Goal: Task Accomplishment & Management: Complete application form

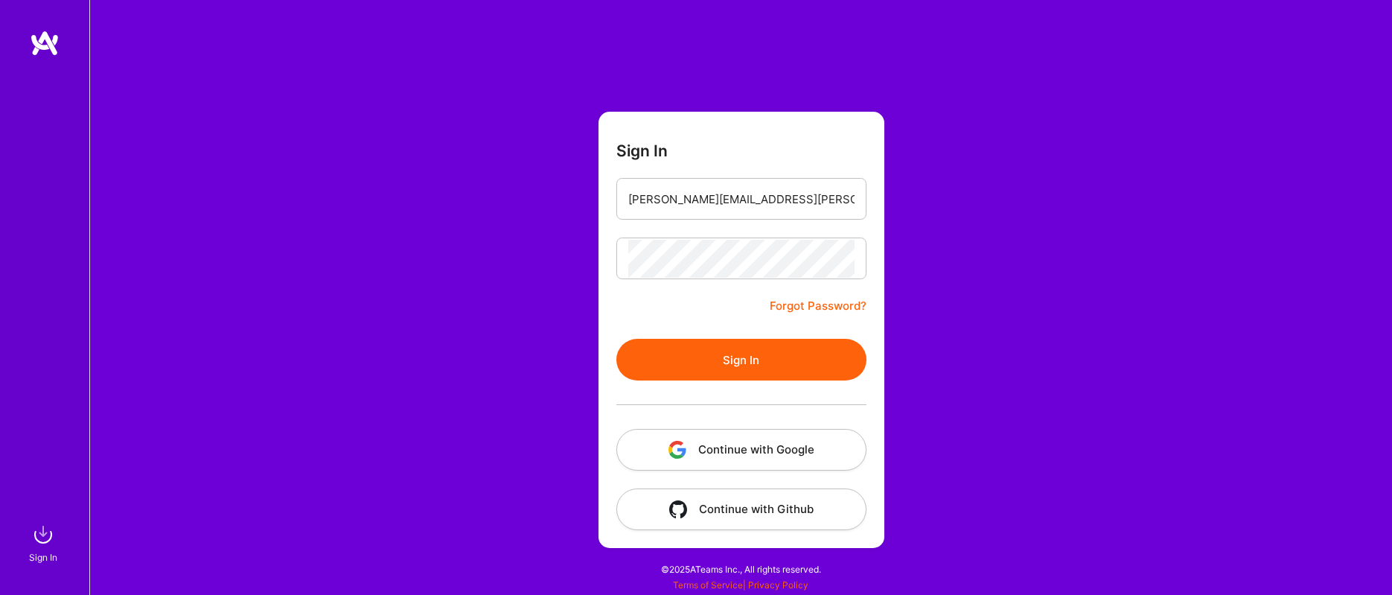
click at [720, 351] on button "Sign In" at bounding box center [742, 360] width 250 height 42
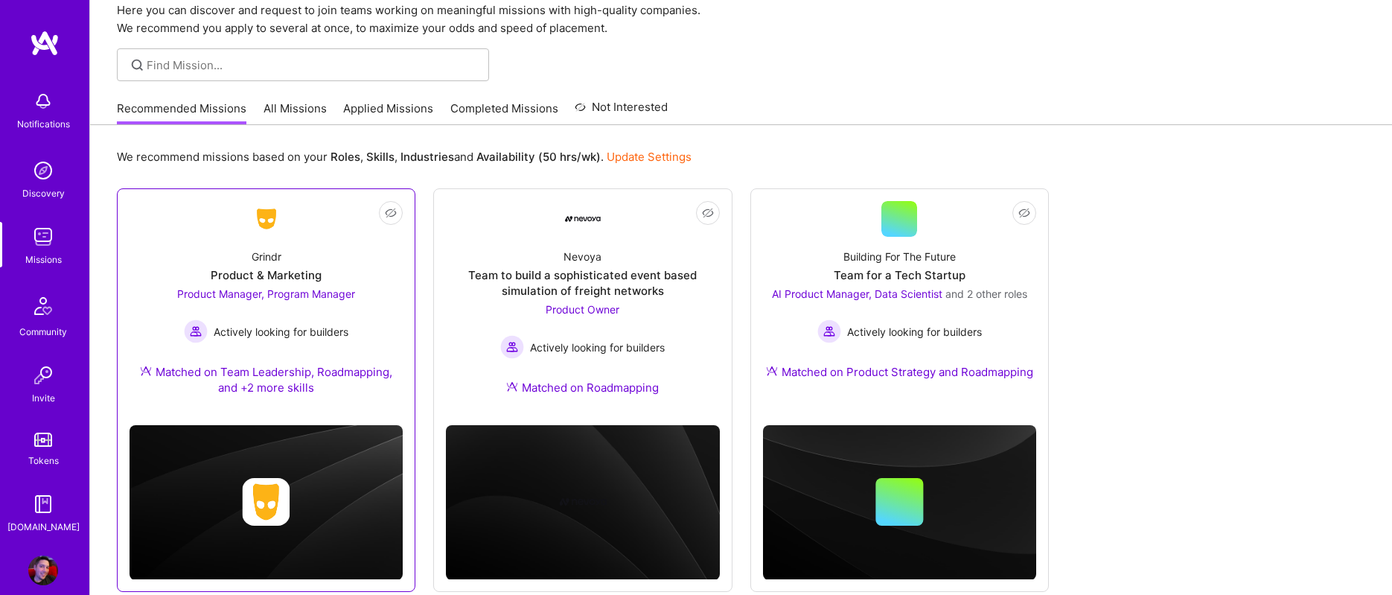
scroll to position [63, 0]
click at [261, 297] on span "Product Manager, Program Manager" at bounding box center [266, 293] width 178 height 13
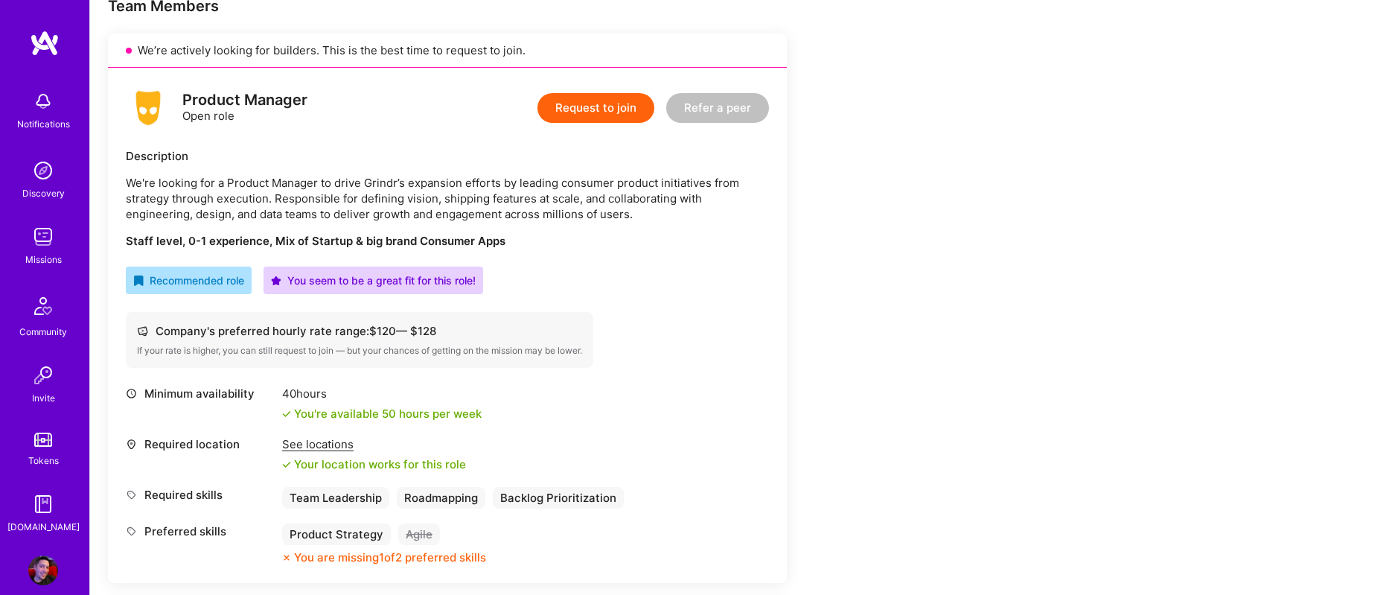
scroll to position [311, 0]
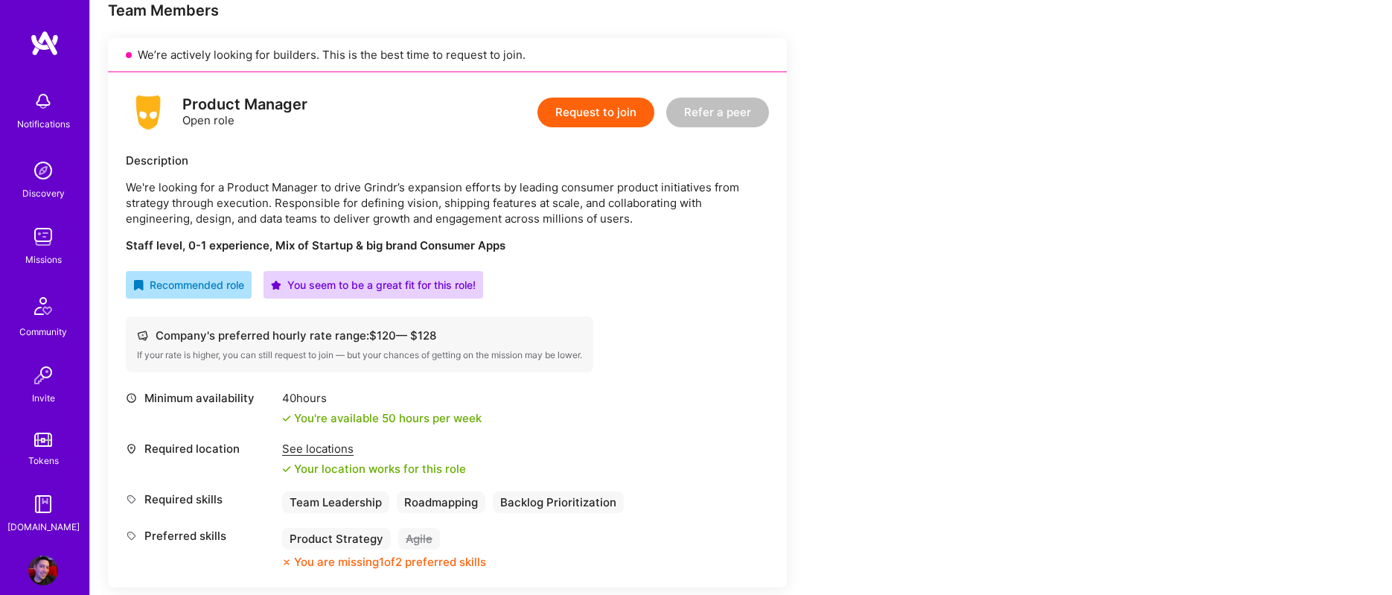
click at [620, 112] on button "Request to join" at bounding box center [596, 113] width 117 height 30
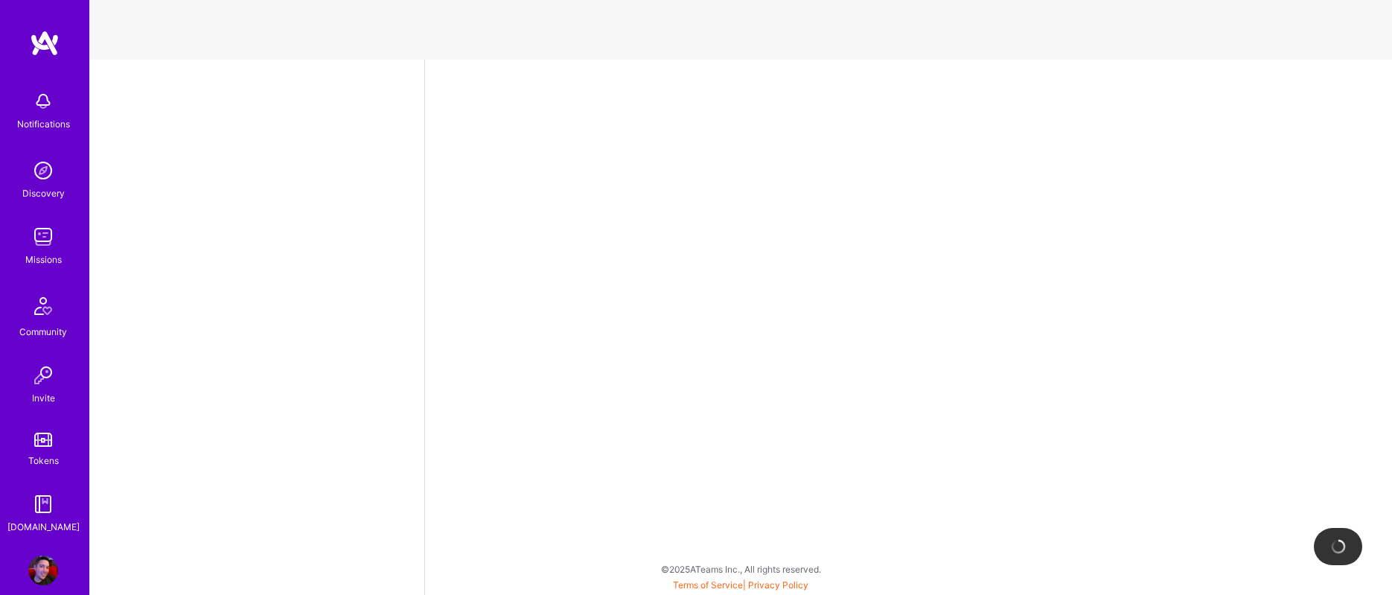
select select "US"
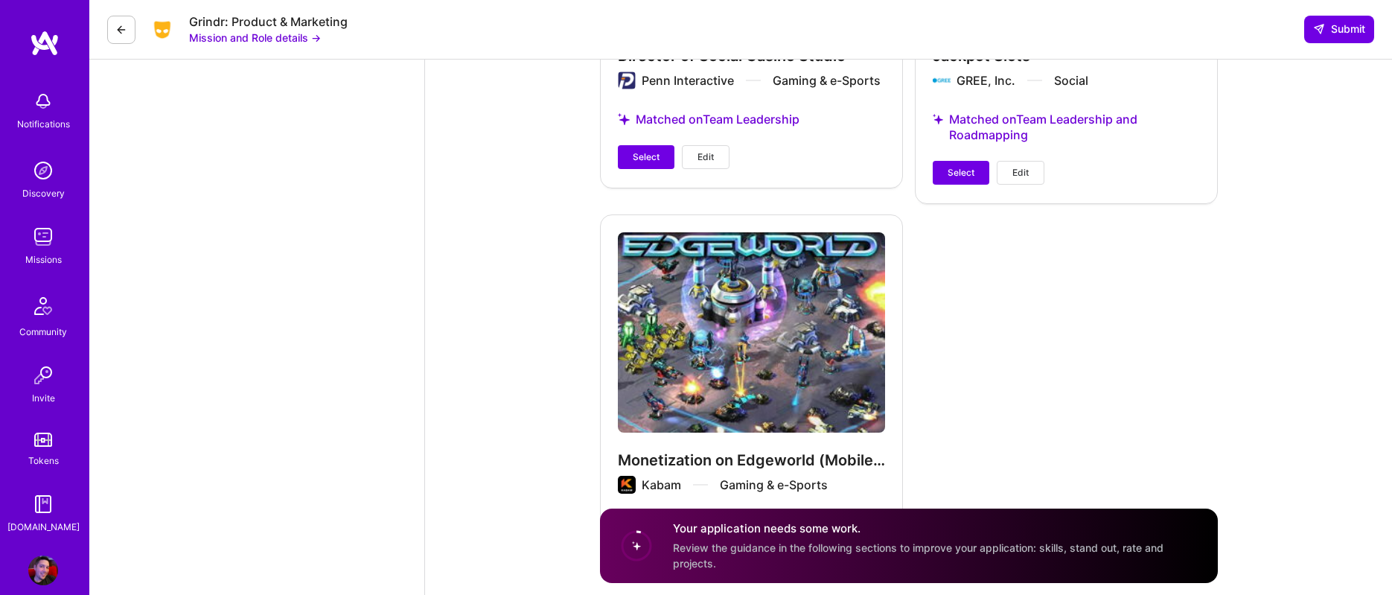
scroll to position [2367, 0]
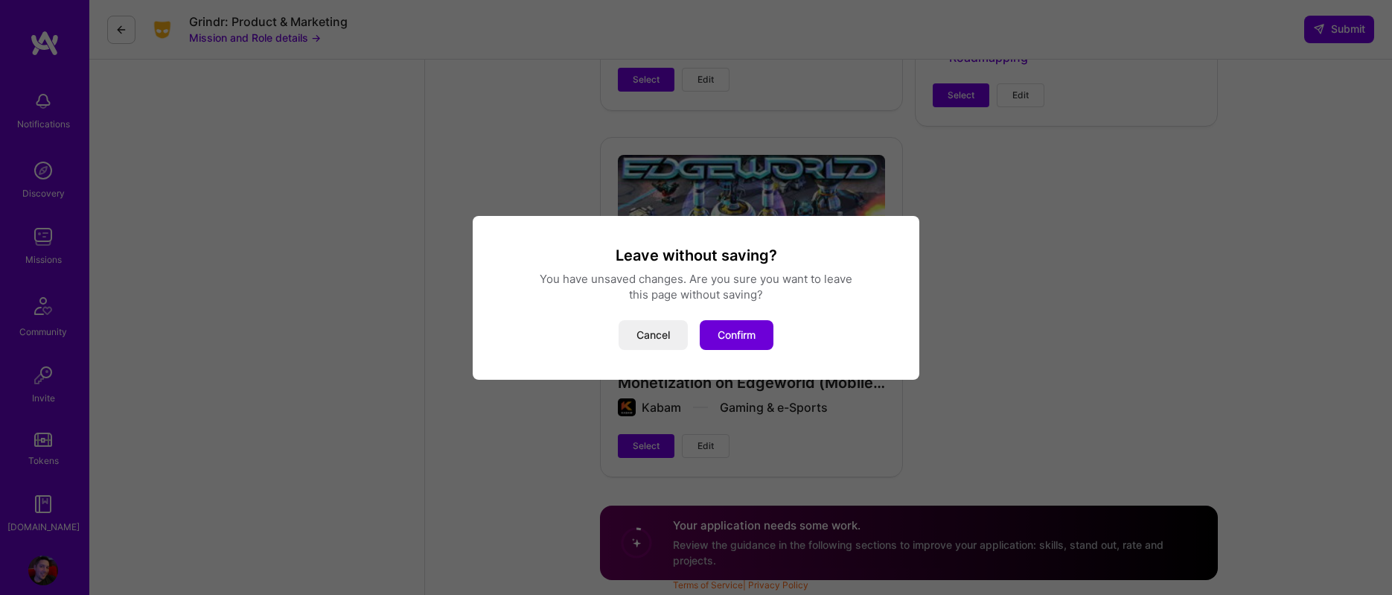
click at [645, 350] on div "Leave without saving? You have unsaved changes. Are you sure you want to leave …" at bounding box center [696, 298] width 447 height 164
click at [646, 331] on button "Cancel" at bounding box center [653, 335] width 69 height 30
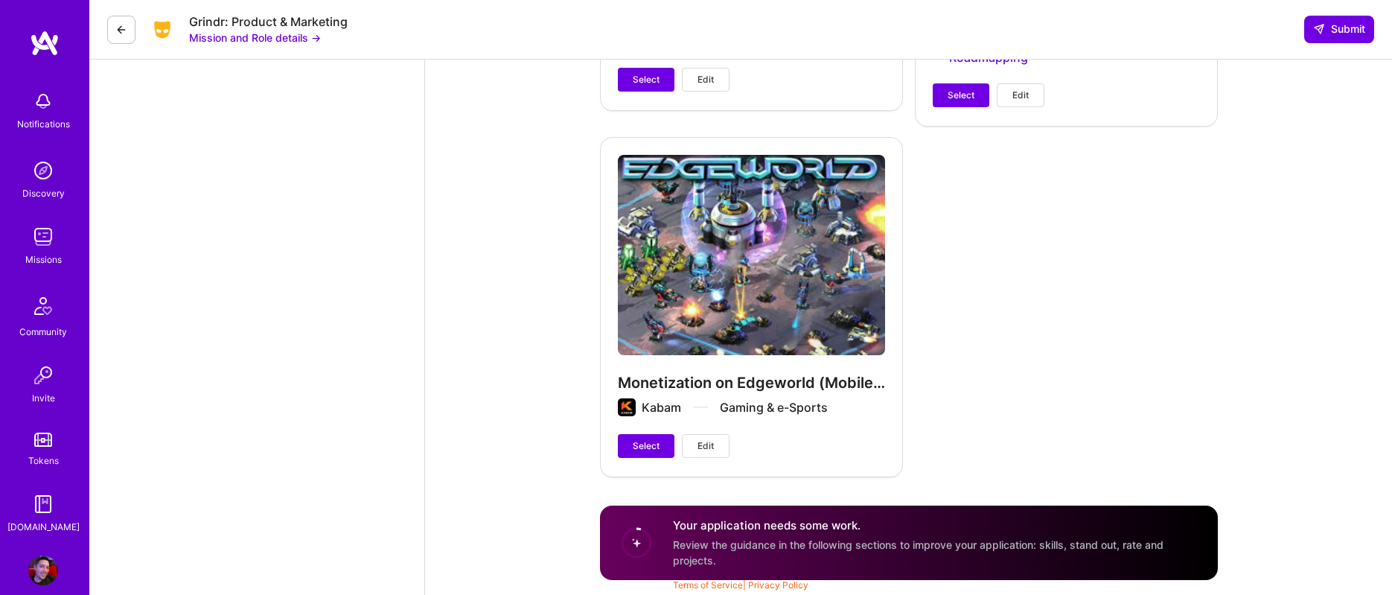
click at [124, 32] on icon at bounding box center [121, 30] width 12 height 12
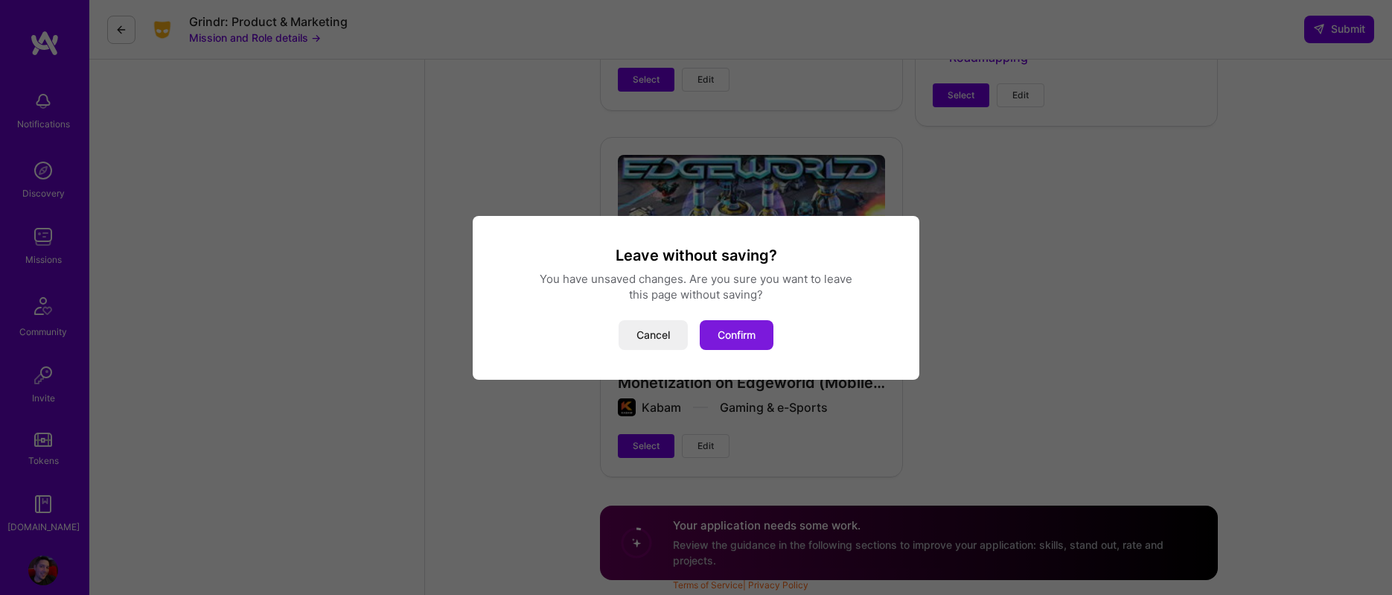
click at [734, 330] on button "Confirm" at bounding box center [737, 335] width 74 height 30
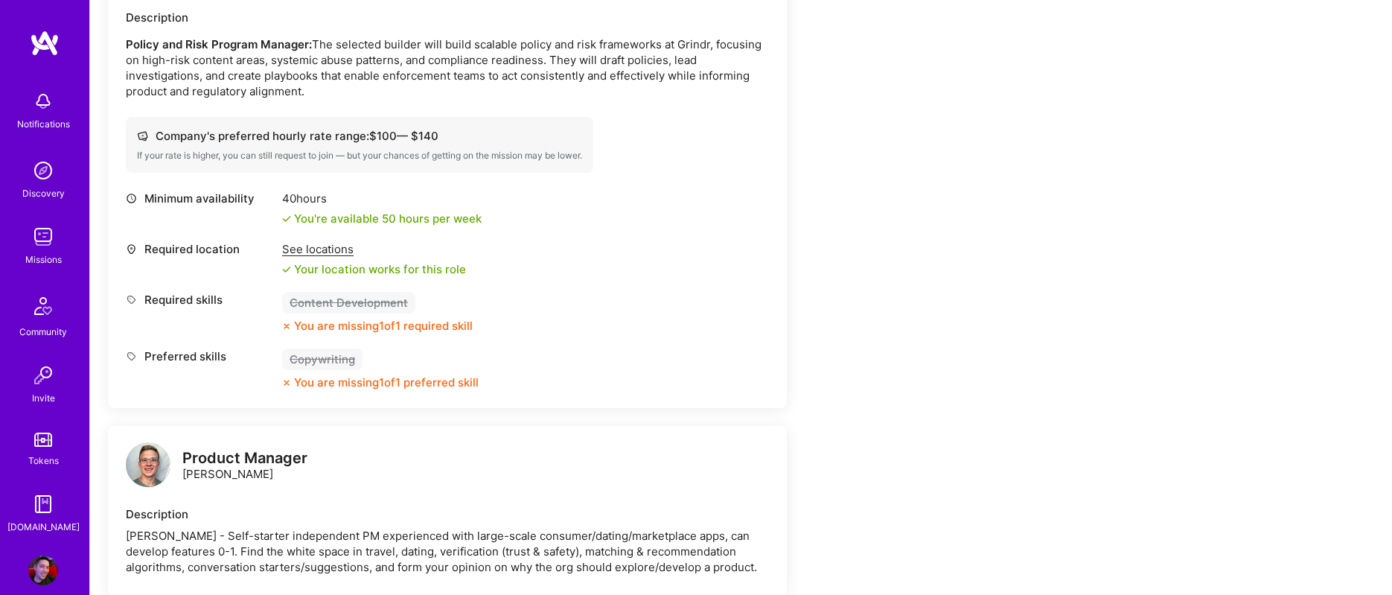
scroll to position [1022, 0]
